Goal: Register for event/course

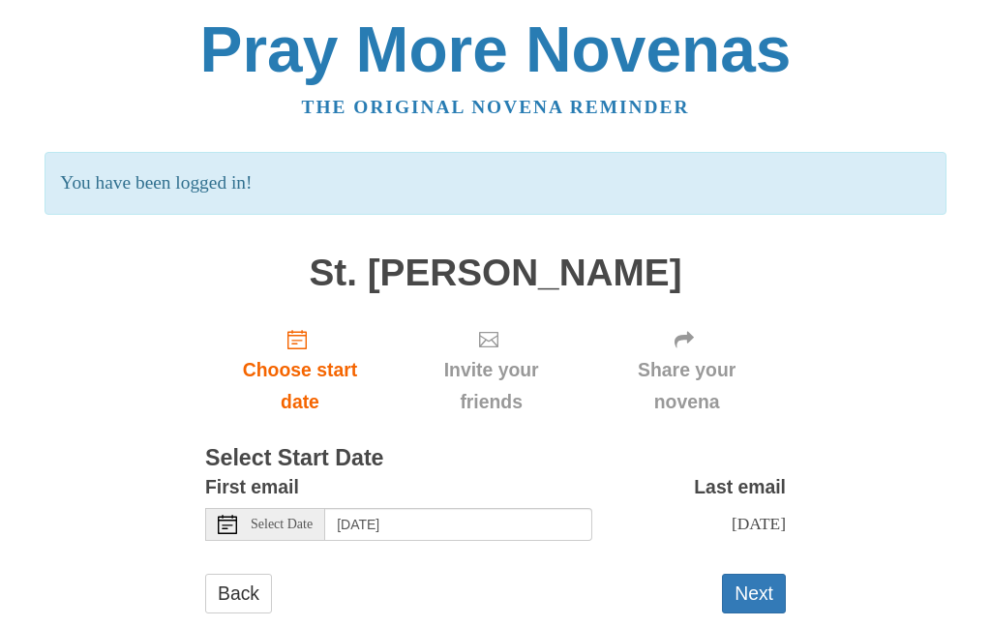
scroll to position [35, 0]
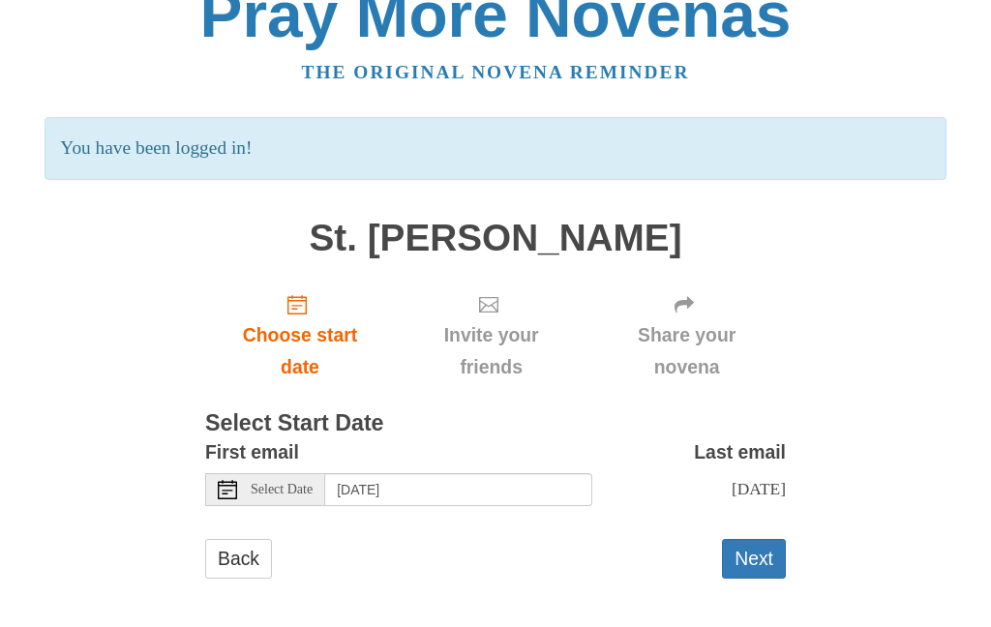
click at [277, 473] on div "Select Date" at bounding box center [265, 489] width 120 height 33
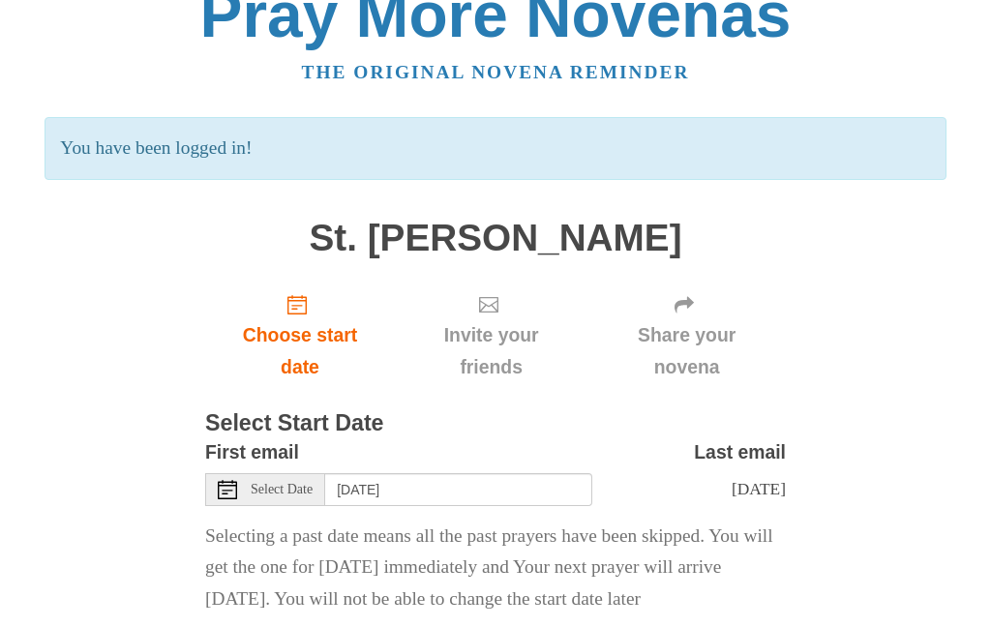
click at [284, 483] on span "Select Date" at bounding box center [282, 490] width 62 height 14
click at [246, 476] on div "Select Date" at bounding box center [265, 489] width 120 height 33
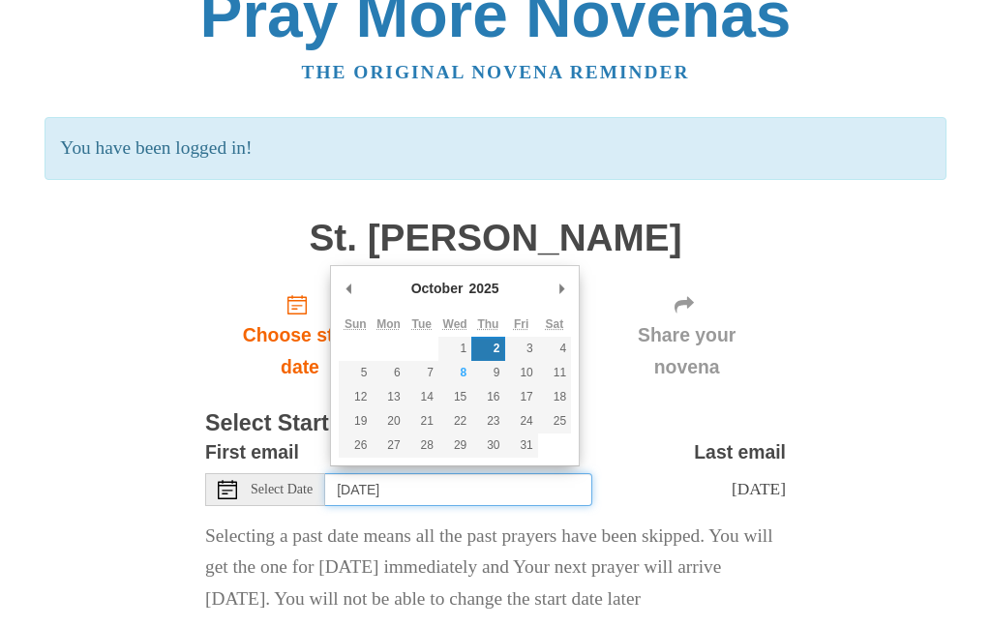
type input "[DATE]"
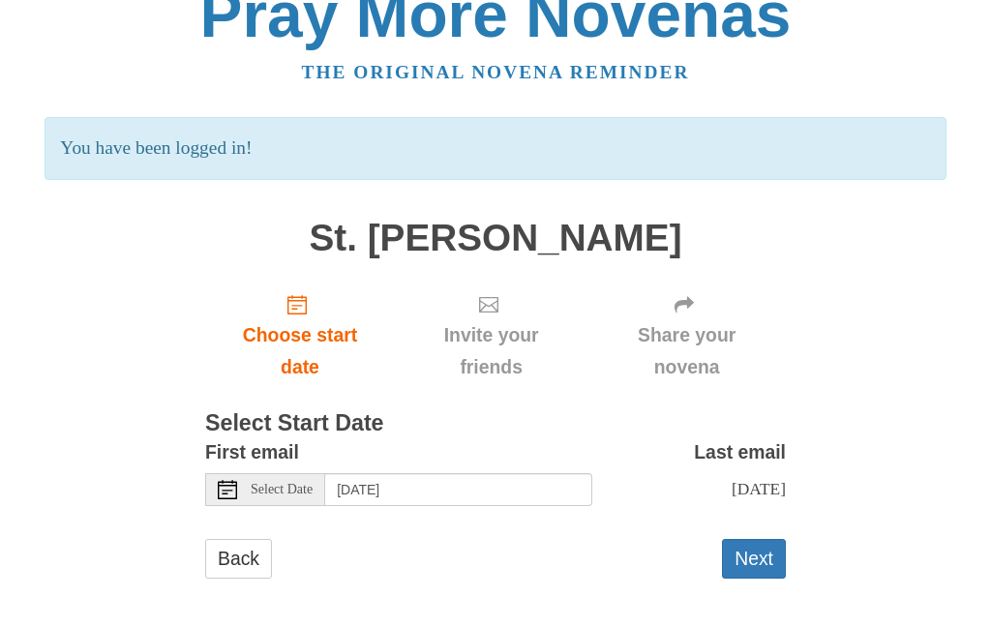
click at [797, 536] on div "Pray More Novenas The original novena reminder You have been logged in! St. [PE…" at bounding box center [495, 300] width 939 height 670
click at [757, 553] on button "Next" at bounding box center [754, 559] width 64 height 40
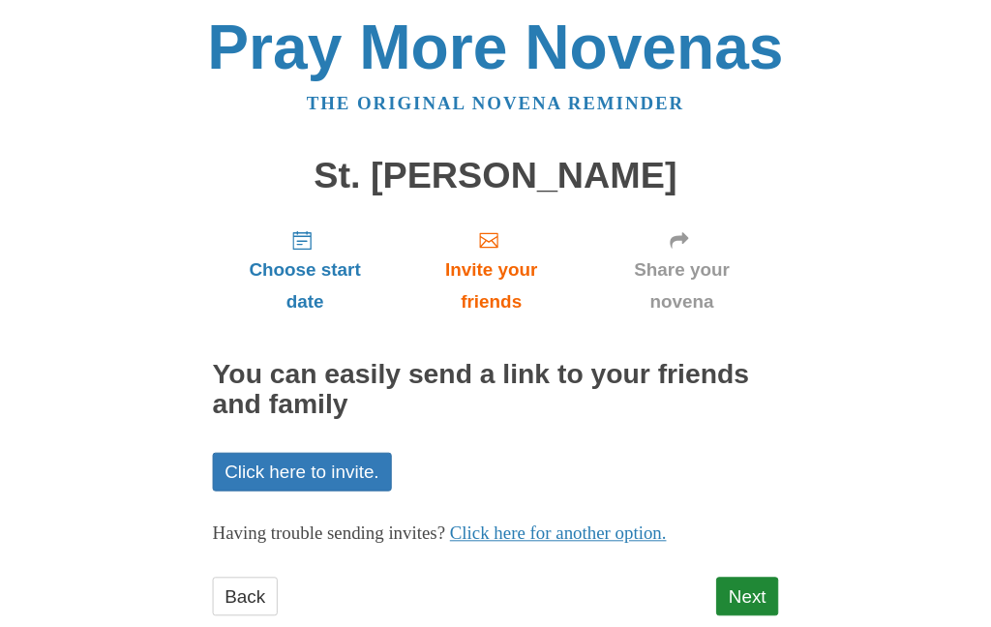
scroll to position [54, 0]
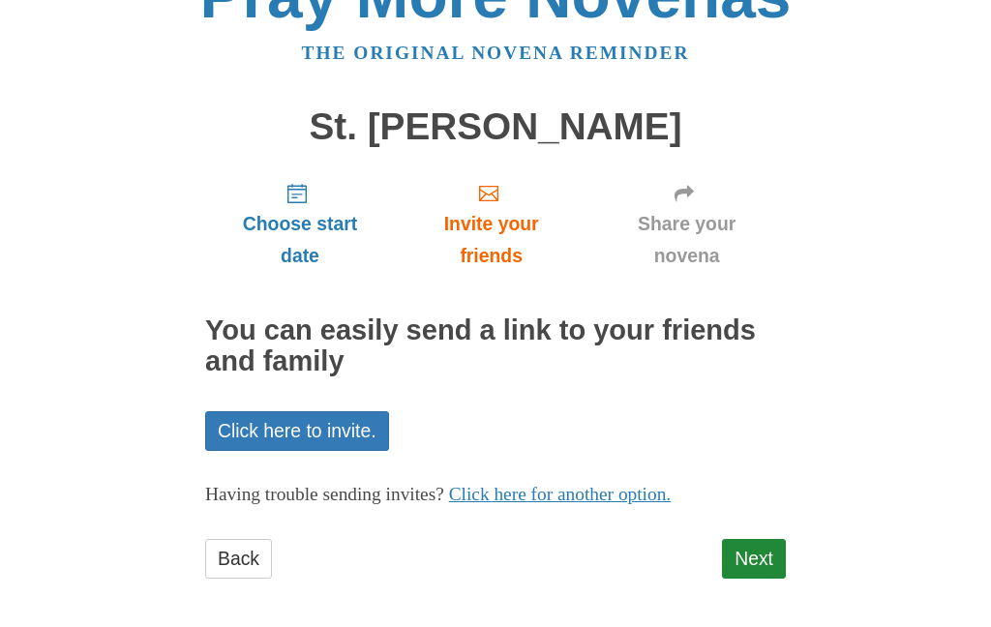
click at [766, 545] on link "Next" at bounding box center [754, 559] width 64 height 40
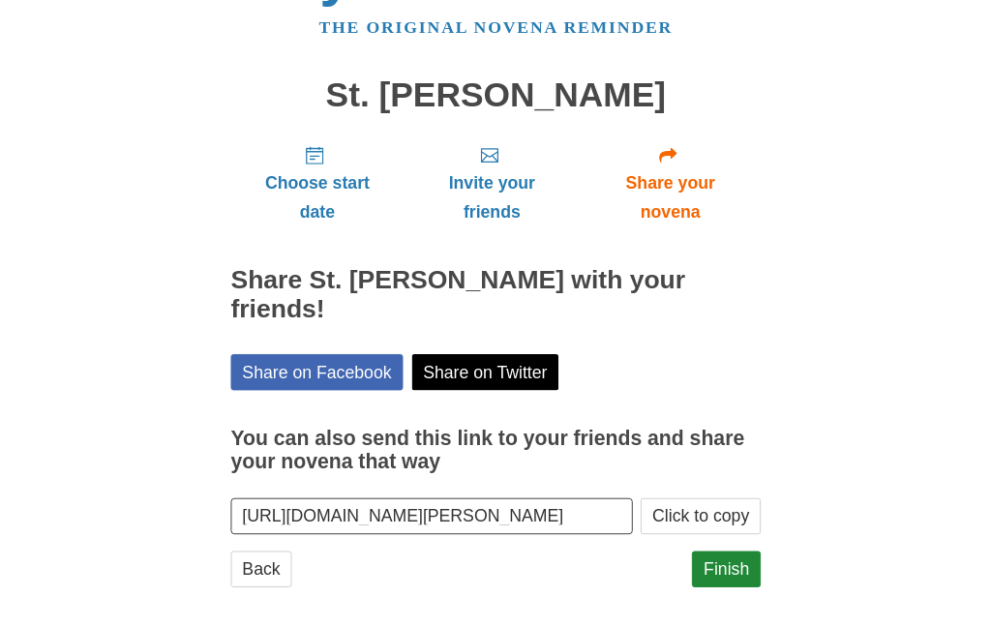
scroll to position [141, 0]
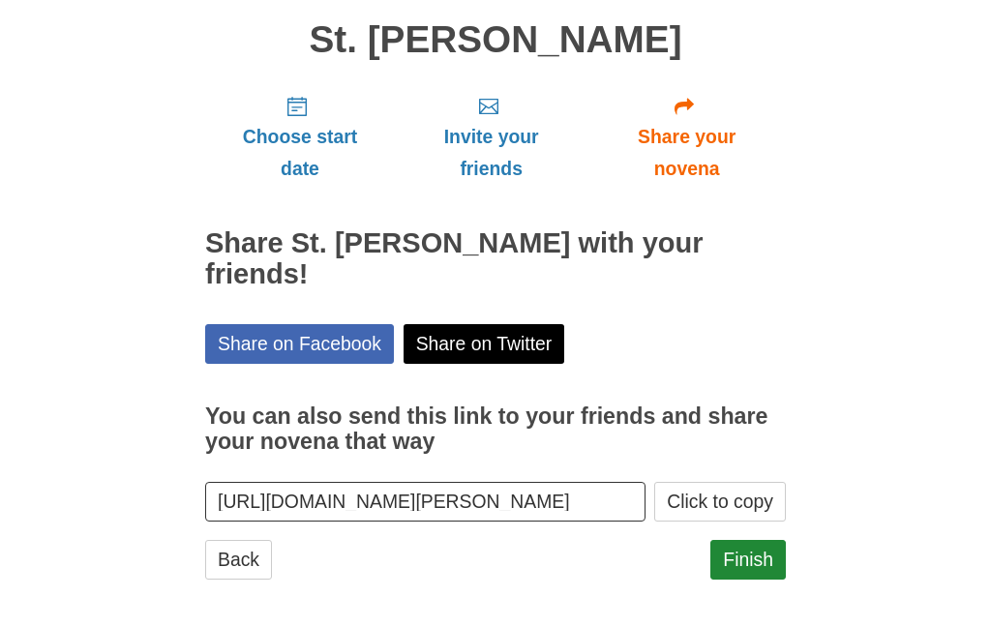
click at [758, 550] on link "Finish" at bounding box center [749, 560] width 76 height 40
